Goal: Task Accomplishment & Management: Use online tool/utility

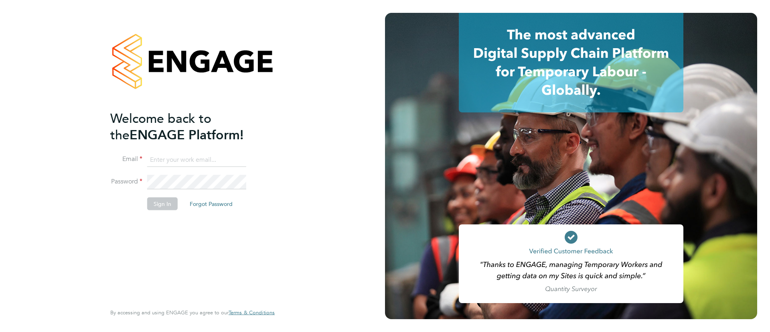
type input "[EMAIL_ADDRESS][DOMAIN_NAME]"
click at [166, 203] on button "Sign In" at bounding box center [162, 203] width 30 height 13
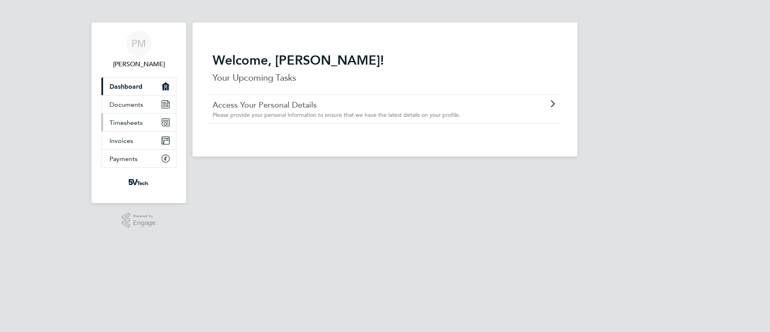
click at [133, 125] on span "Timesheets" at bounding box center [126, 123] width 33 height 8
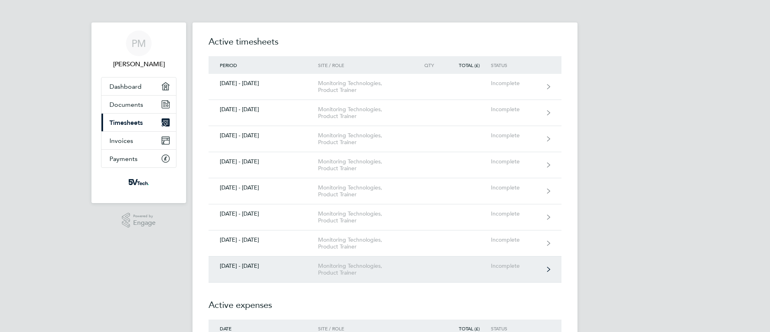
click at [300, 271] on link "[DATE] - [DATE] Monitoring Technologies, Product Trainer Incomplete" at bounding box center [385, 269] width 353 height 26
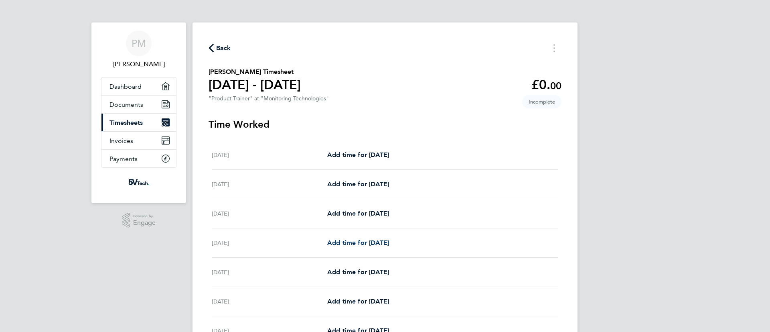
click at [380, 242] on span "Add time for [DATE]" at bounding box center [358, 243] width 62 height 8
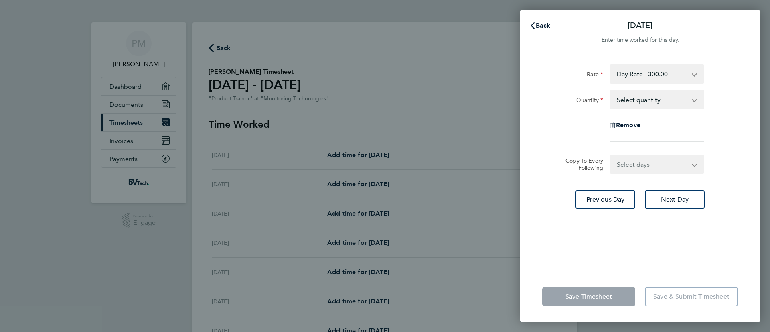
click at [694, 99] on app-icon-cross-button at bounding box center [699, 100] width 10 height 18
click at [633, 97] on select "Select quantity 0.5 1" at bounding box center [652, 100] width 83 height 18
select select "0.5"
click at [611, 91] on select "Select quantity 0.5 1" at bounding box center [652, 100] width 83 height 18
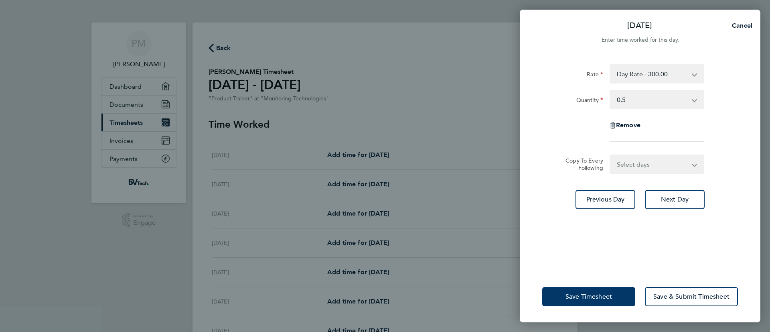
click at [583, 295] on span "Save Timesheet" at bounding box center [589, 296] width 47 height 8
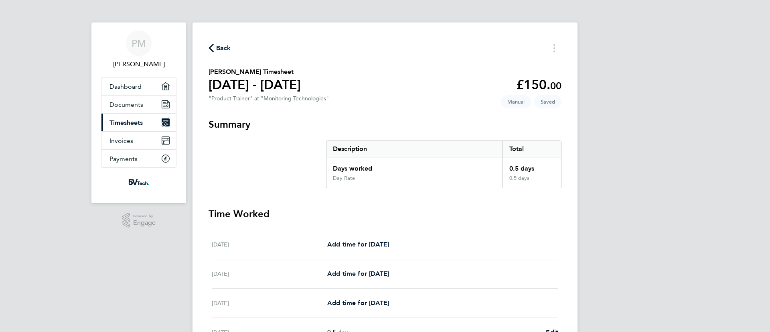
click at [122, 123] on span "Timesheets" at bounding box center [126, 123] width 33 height 8
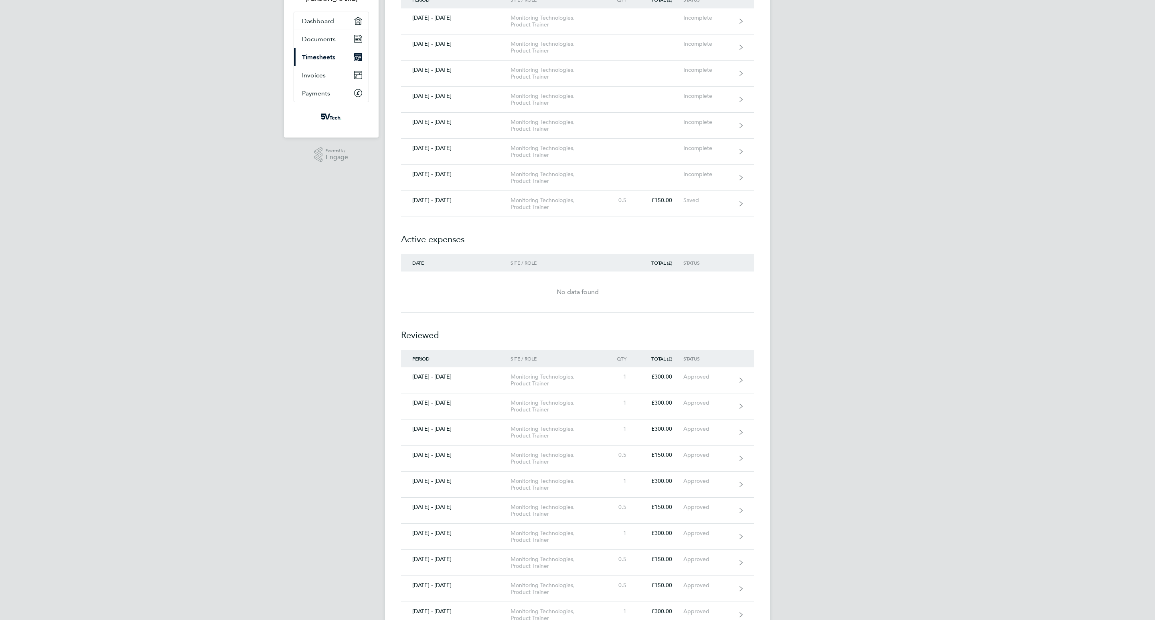
scroll to position [96, 0]
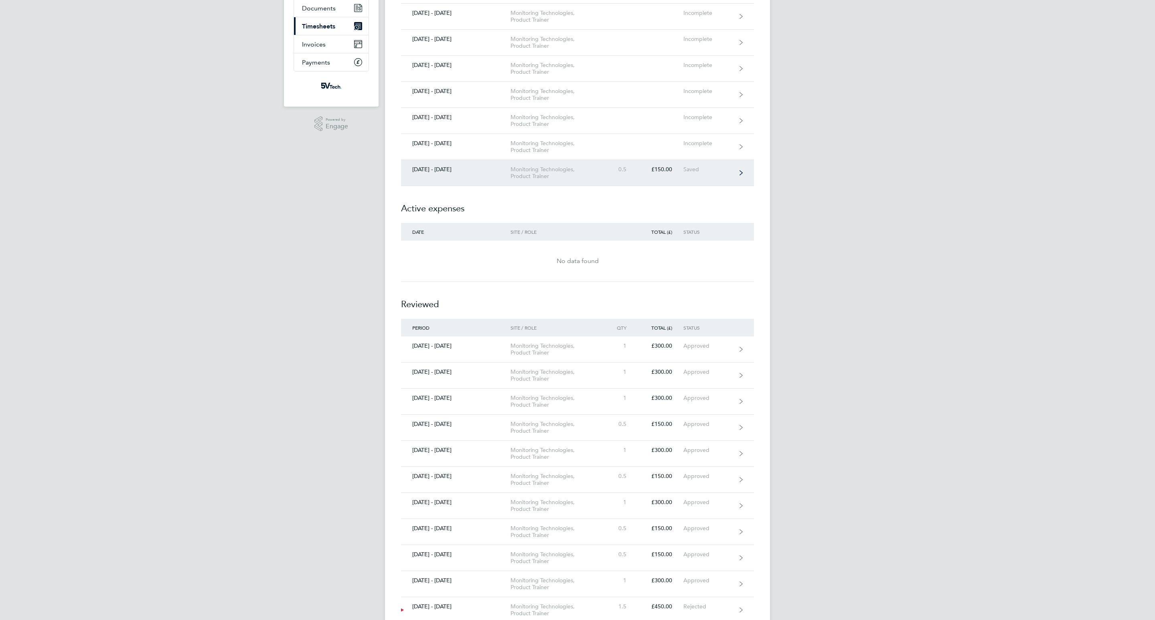
click at [600, 179] on div "Monitoring Technologies, Product Trainer" at bounding box center [557, 173] width 92 height 14
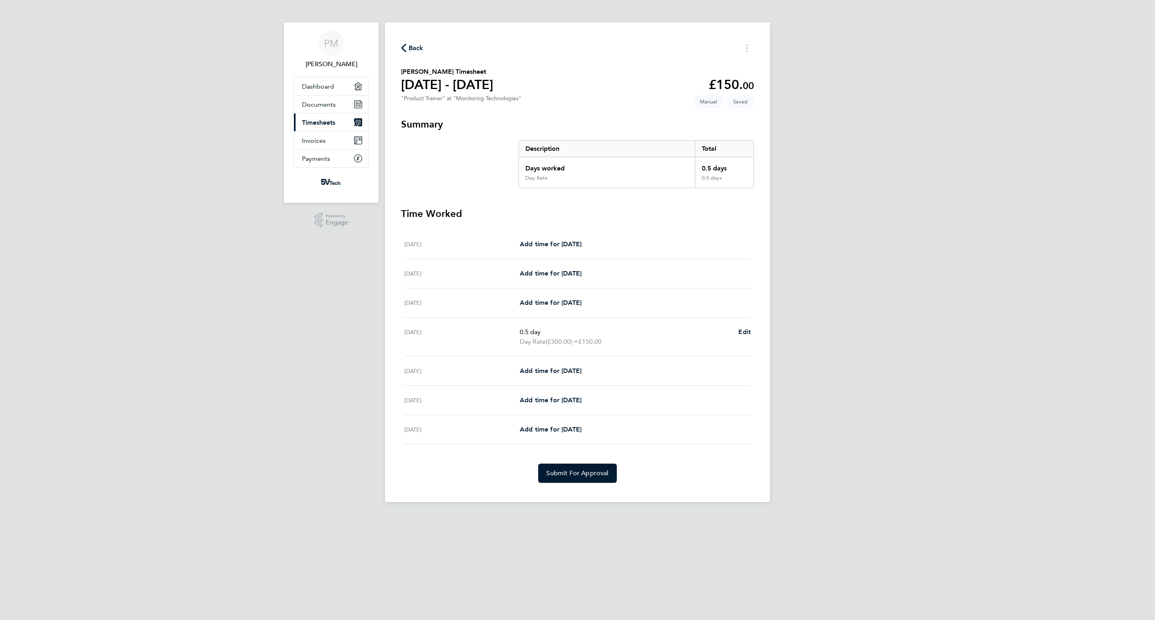
click at [194, 81] on div "PM [PERSON_NAME] Applications: Dashboard Documents Current page: Timesheets Inv…" at bounding box center [577, 257] width 1155 height 515
